Goal: Find specific page/section: Find specific page/section

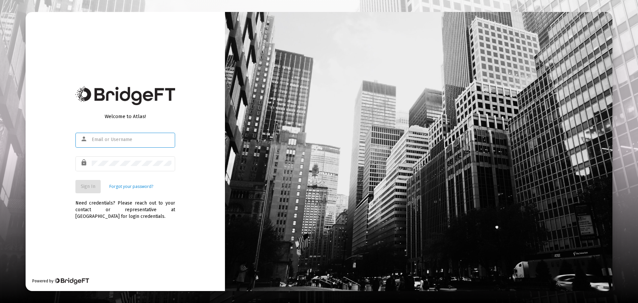
type input "brian@behlwealth.com"
click at [90, 182] on button "Sign In" at bounding box center [87, 186] width 25 height 13
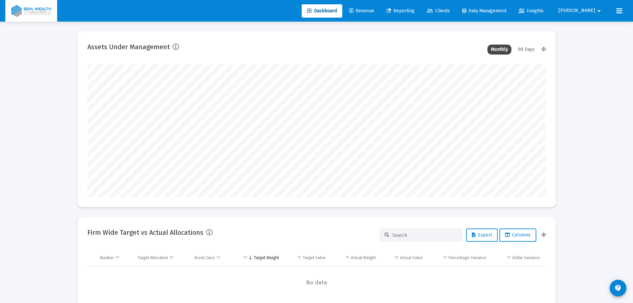
scroll to position [133, 459]
type input "2025-10-01"
type input "brian@behlwealth.com"
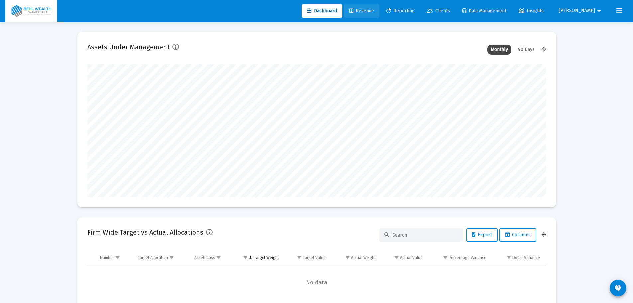
click at [374, 9] on span "Revenue" at bounding box center [361, 11] width 25 height 6
